Goal: Transaction & Acquisition: Purchase product/service

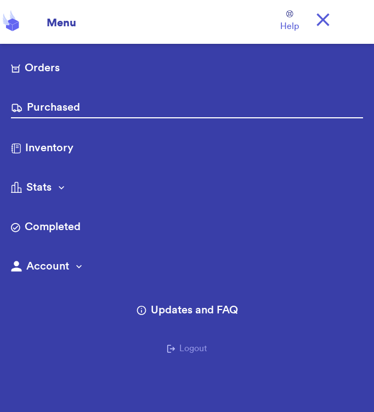
click at [82, 69] on link "Orders" at bounding box center [187, 69] width 352 height 18
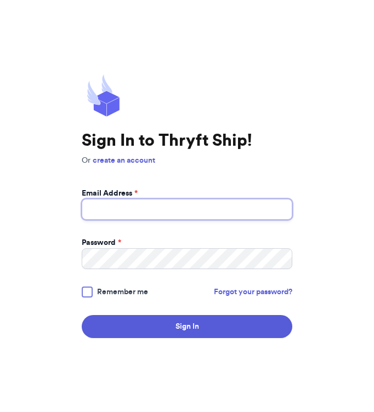
type input "laurendous@gmail.com"
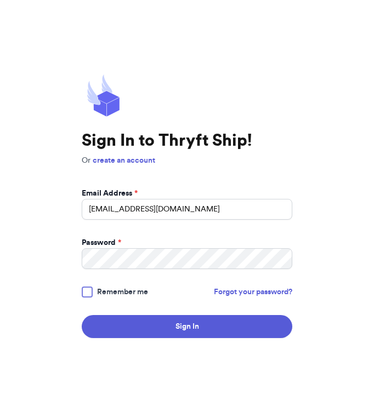
click at [122, 294] on span "Remember me" at bounding box center [122, 292] width 51 height 11
click at [0, 0] on input "Remember me" at bounding box center [0, 0] width 0 height 0
click at [136, 335] on button "Sign In" at bounding box center [187, 326] width 211 height 23
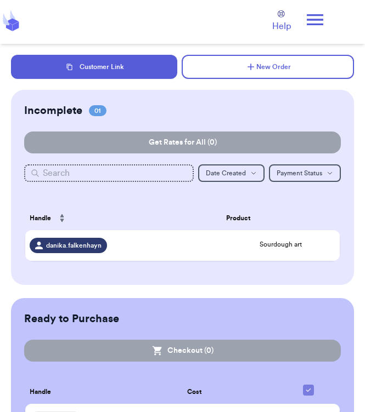
click at [201, 248] on div "danika.falkenhayn" at bounding box center [124, 245] width 188 height 15
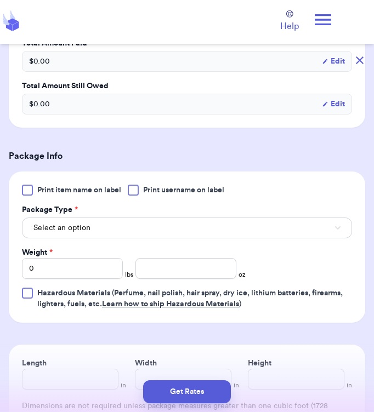
scroll to position [339, 0]
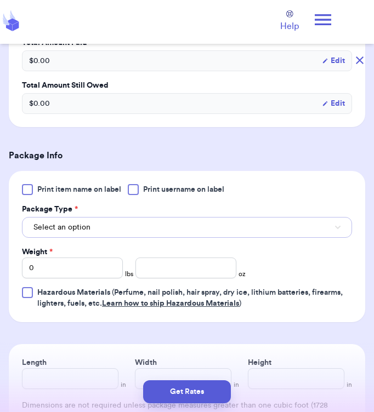
click at [215, 219] on button "Select an option" at bounding box center [187, 227] width 330 height 21
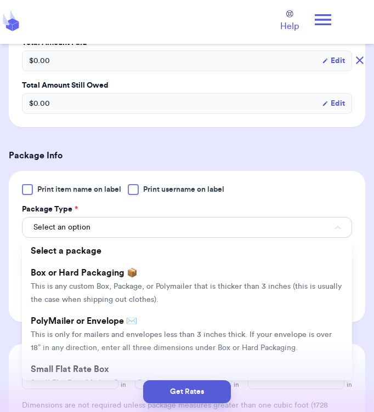
click at [166, 287] on span "This is any custom Box, Package, or Polymailer that is thicker than 3 inches (t…" at bounding box center [186, 293] width 311 height 21
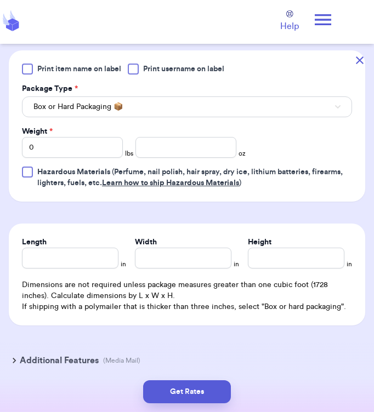
scroll to position [460, 0]
click at [90, 144] on input "0" at bounding box center [72, 147] width 101 height 21
type input "01"
click at [177, 151] on input "number" at bounding box center [185, 147] width 101 height 21
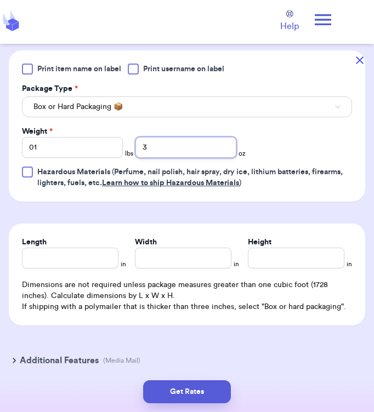
type input "3"
click at [70, 280] on div "Dimensions are not required unless package measures greater than one cubic foot…" at bounding box center [187, 296] width 330 height 33
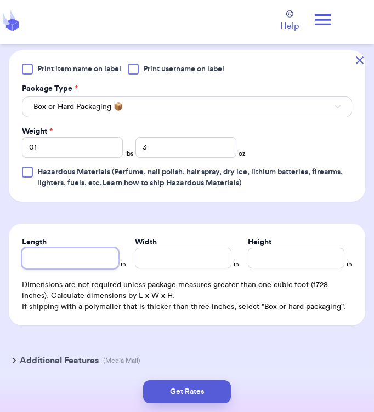
click at [88, 260] on input "Length" at bounding box center [70, 258] width 97 height 21
type input "6"
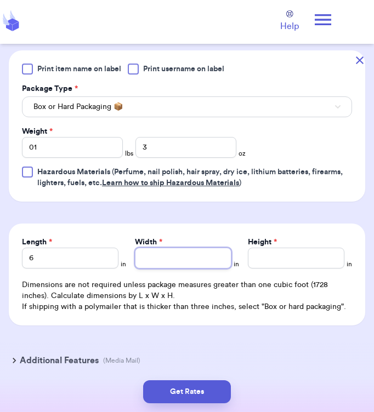
click at [188, 261] on input "Width *" at bounding box center [183, 258] width 97 height 21
type input "6"
click at [249, 256] on input "Height *" at bounding box center [296, 258] width 97 height 21
type input "11"
click at [202, 391] on button "Get Rates" at bounding box center [187, 392] width 88 height 23
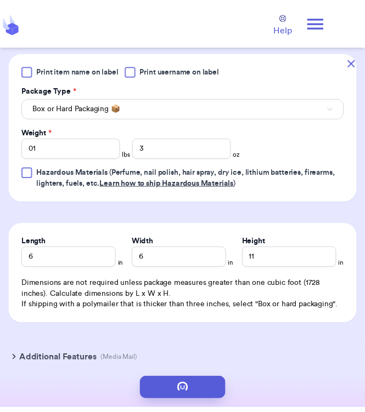
scroll to position [0, 0]
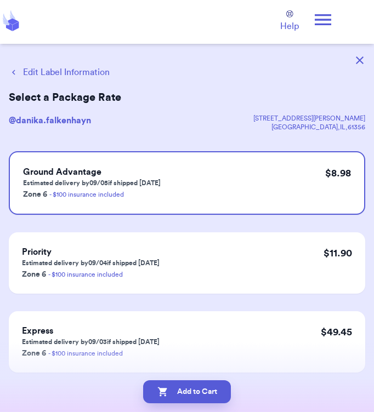
click at [205, 390] on button "Add to Cart" at bounding box center [187, 392] width 88 height 23
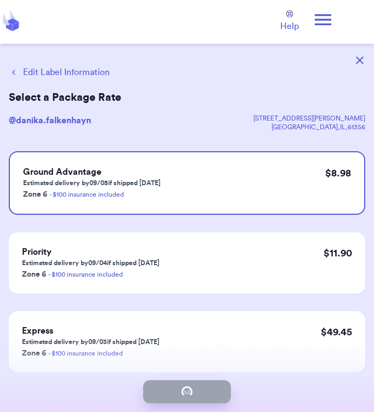
checkbox input "true"
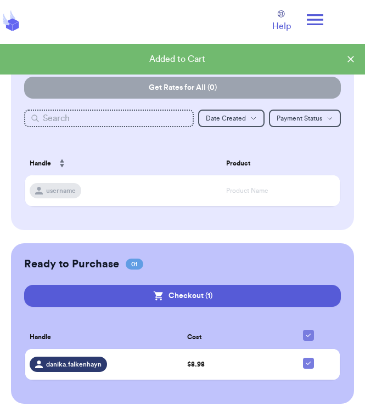
scroll to position [56, 0]
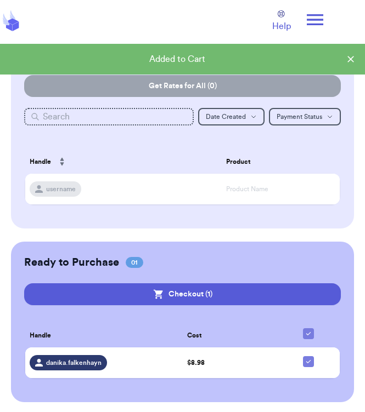
click at [256, 296] on button "Checkout ( 1 )" at bounding box center [182, 295] width 316 height 22
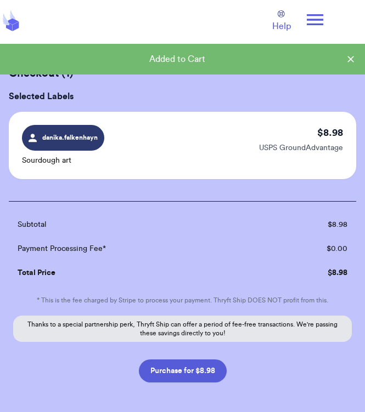
scroll to position [0, 0]
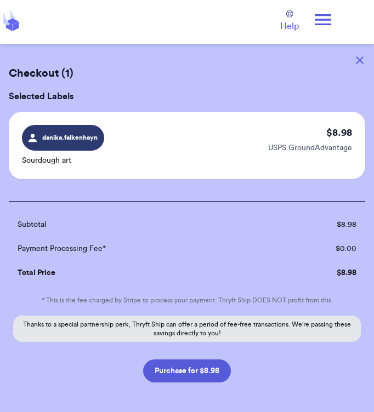
click at [213, 382] on button "Purchase for $8.98" at bounding box center [187, 371] width 88 height 23
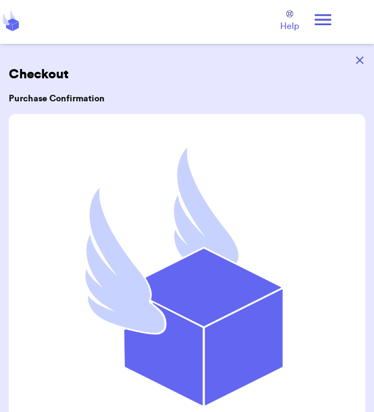
click at [332, 22] on icon at bounding box center [323, 20] width 22 height 22
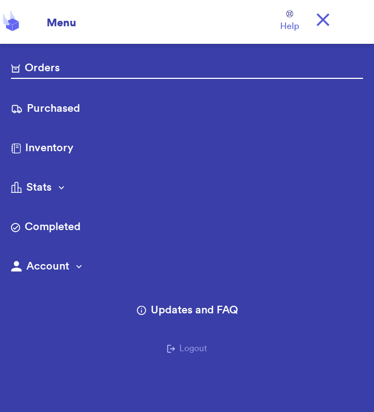
click at [111, 114] on link "Purchased" at bounding box center [187, 110] width 352 height 18
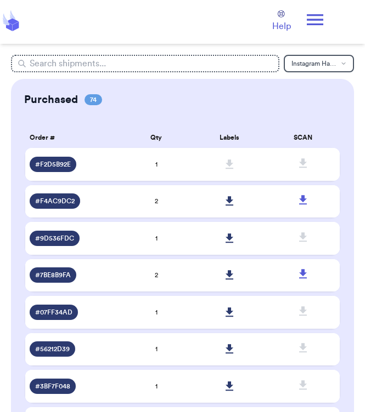
click at [309, 27] on icon at bounding box center [315, 20] width 22 height 22
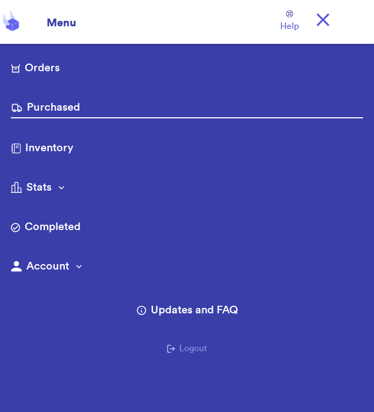
click at [330, 21] on icon at bounding box center [323, 20] width 22 height 22
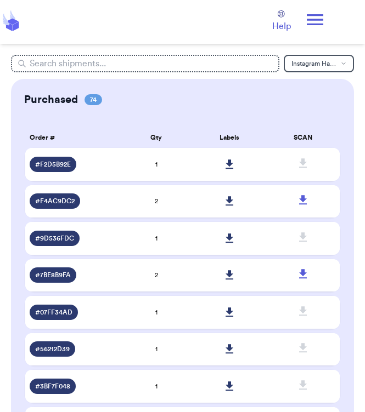
click at [229, 167] on icon at bounding box center [229, 164] width 8 height 9
